Goal: Task Accomplishment & Management: Complete application form

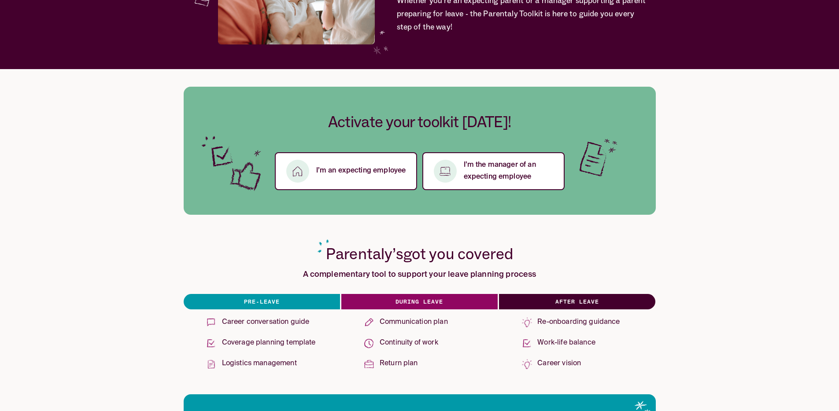
scroll to position [134, 0]
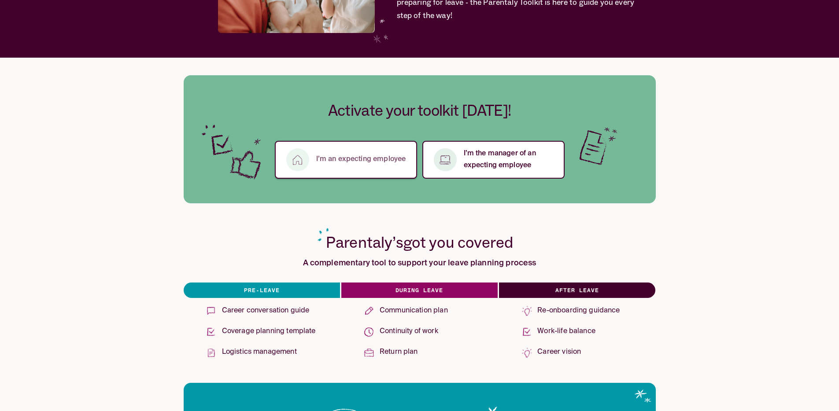
click at [375, 173] on button "I’m an expecting employee" at bounding box center [346, 160] width 142 height 38
click at [472, 167] on p "I’m the manager of an expecting employee" at bounding box center [509, 160] width 90 height 24
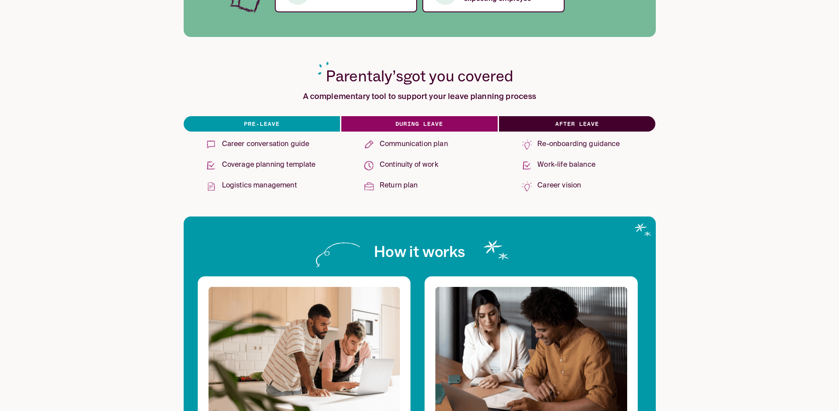
scroll to position [178, 0]
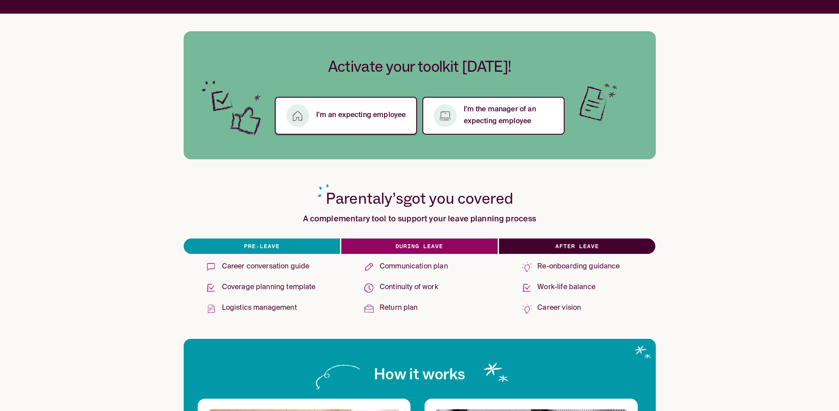
click at [347, 119] on p "I’m an expecting employee" at bounding box center [361, 116] width 90 height 12
